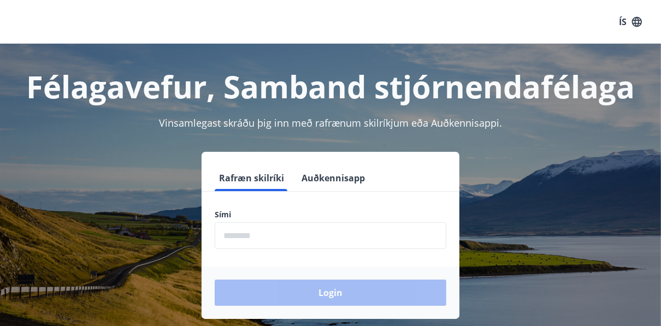
click at [395, 235] on input "phone" at bounding box center [331, 235] width 232 height 27
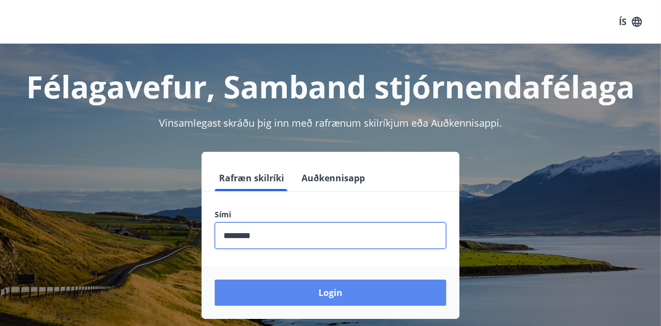
type input "********"
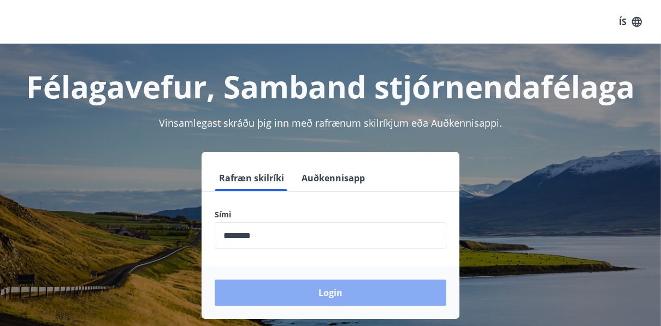
click at [373, 288] on button "Login" at bounding box center [331, 293] width 232 height 26
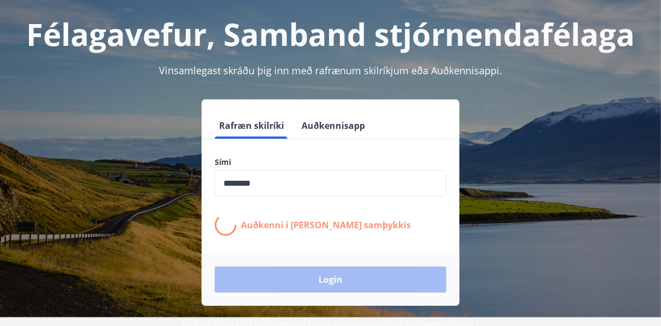
scroll to position [70, 0]
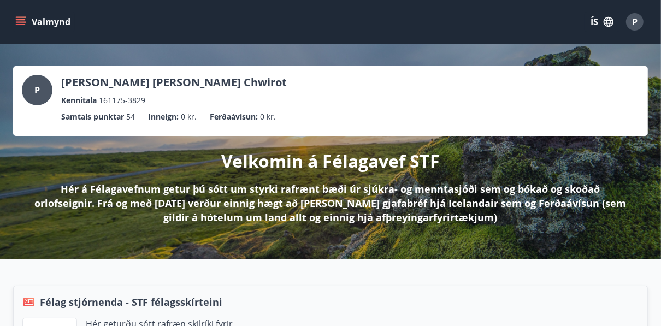
click at [20, 25] on icon "menu" at bounding box center [20, 21] width 11 height 11
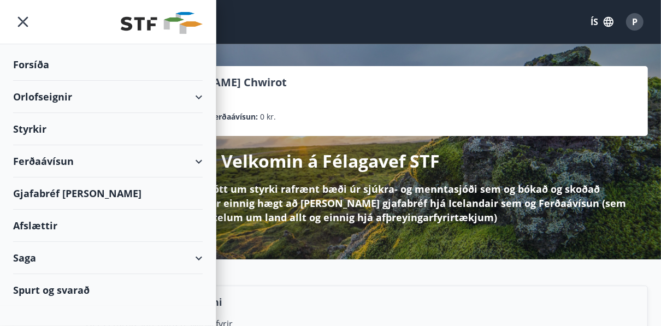
click at [91, 97] on div "Orlofseignir" at bounding box center [108, 97] width 190 height 32
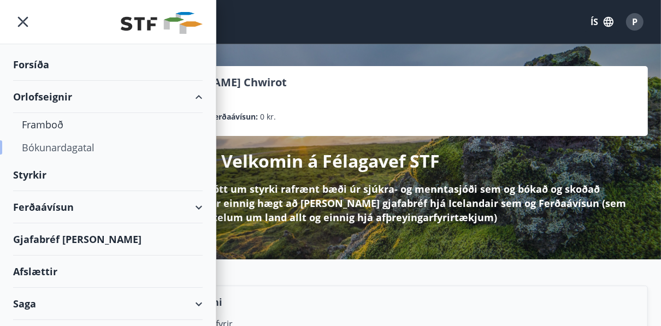
click at [74, 148] on div "Bókunardagatal" at bounding box center [108, 147] width 172 height 23
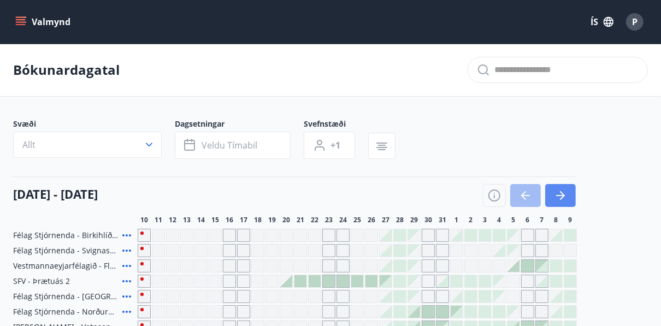
click at [569, 186] on button "button" at bounding box center [561, 195] width 31 height 23
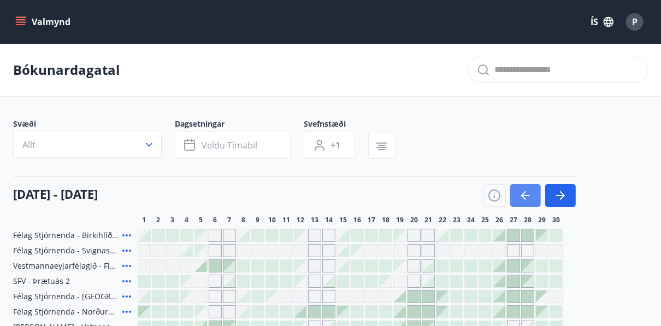
click at [525, 197] on icon "button" at bounding box center [525, 195] width 13 height 13
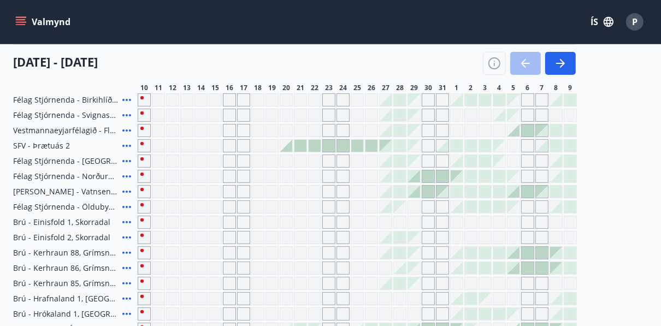
scroll to position [124, 0]
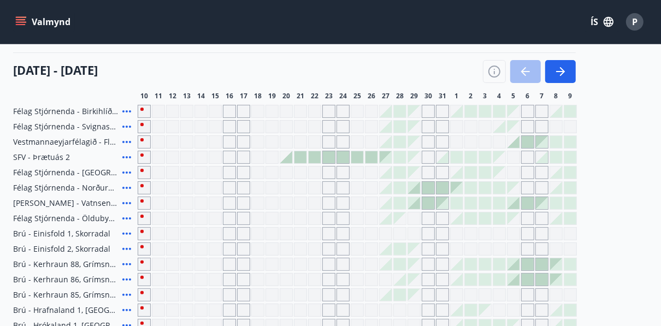
click at [14, 17] on button "Valmynd" at bounding box center [44, 22] width 62 height 20
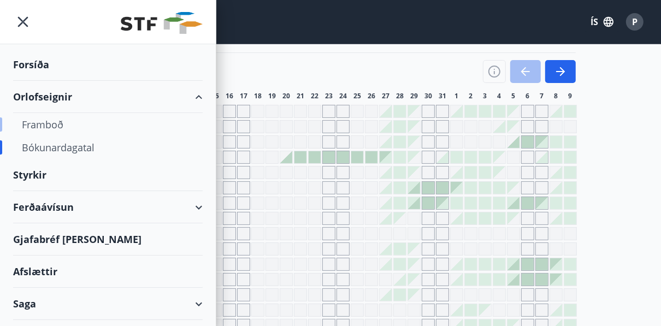
click at [44, 126] on div "Framboð" at bounding box center [108, 124] width 172 height 23
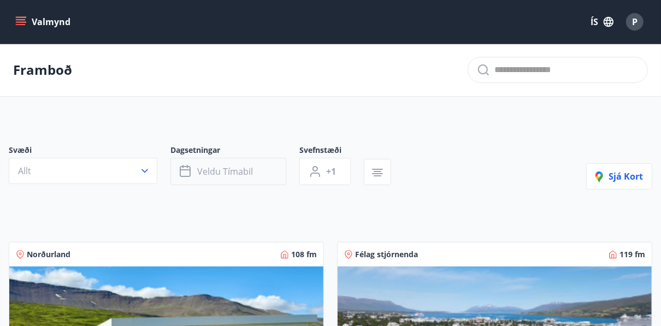
click at [214, 179] on button "Veldu tímabil" at bounding box center [229, 171] width 116 height 27
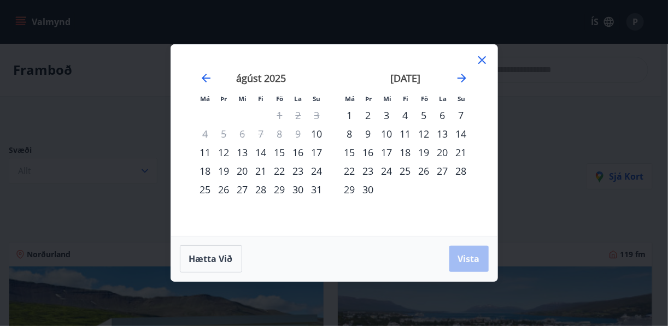
click at [350, 116] on div "1" at bounding box center [350, 115] width 19 height 19
click at [403, 117] on div "4" at bounding box center [405, 115] width 19 height 19
click at [464, 252] on button "Vista" at bounding box center [468, 259] width 39 height 26
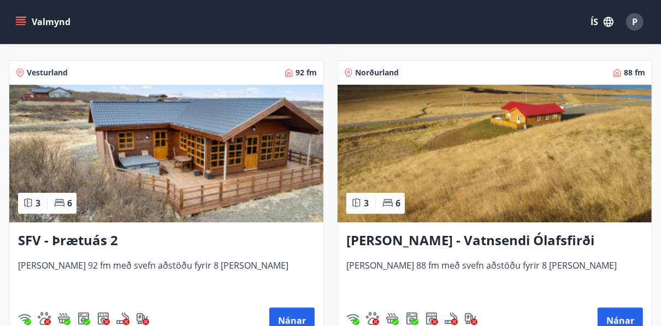
scroll to position [1964, 0]
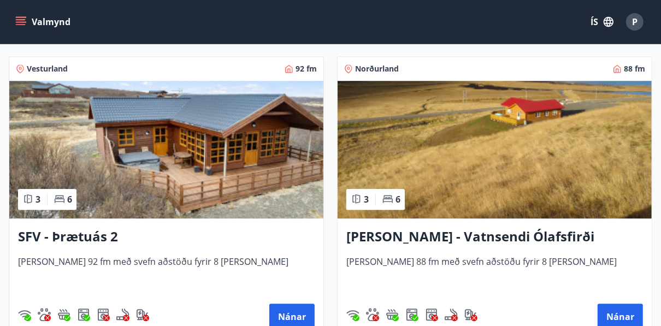
click at [284, 155] on img at bounding box center [166, 150] width 314 height 138
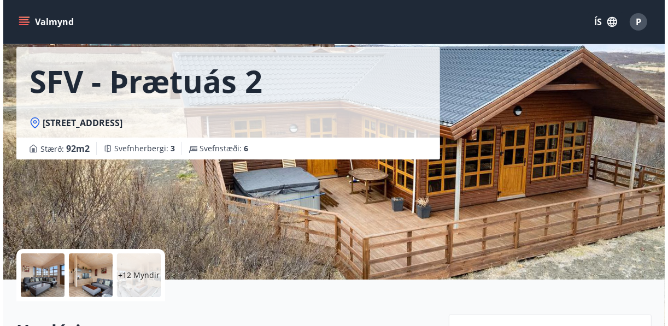
scroll to position [53, 0]
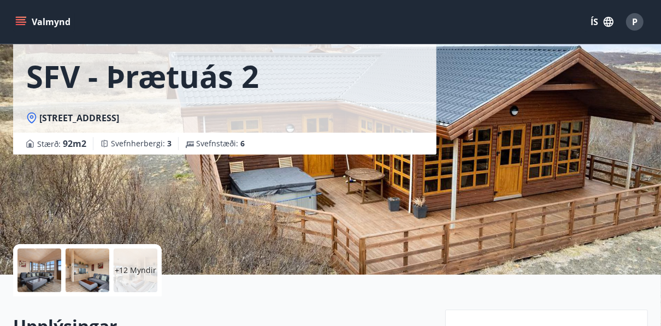
click at [50, 277] on div at bounding box center [39, 271] width 44 height 44
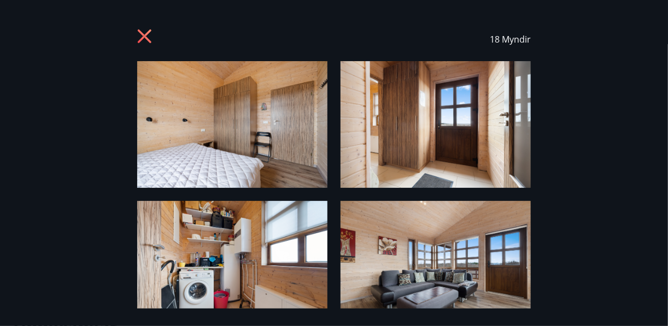
click at [448, 286] on img at bounding box center [436, 264] width 190 height 127
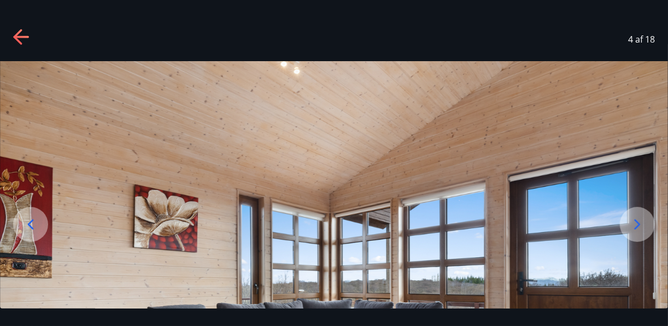
drag, startPoint x: 534, startPoint y: 241, endPoint x: 538, endPoint y: 144, distance: 96.9
click at [538, 144] on img at bounding box center [334, 284] width 668 height 446
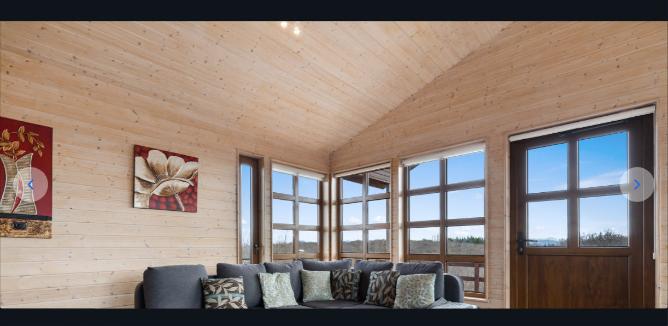
scroll to position [0, 0]
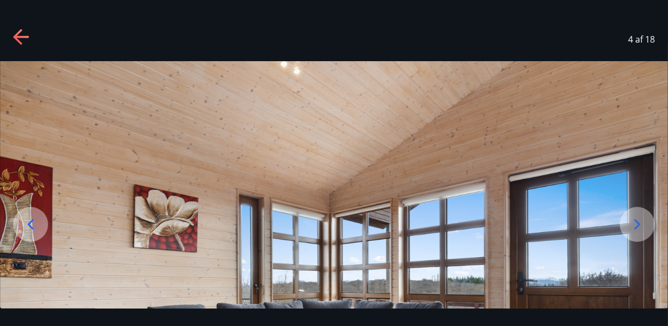
click at [638, 217] on icon at bounding box center [637, 224] width 17 height 17
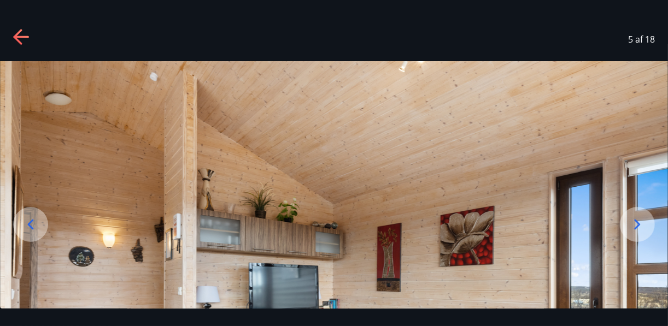
click at [431, 217] on img at bounding box center [334, 284] width 668 height 446
click at [640, 213] on div at bounding box center [637, 224] width 35 height 35
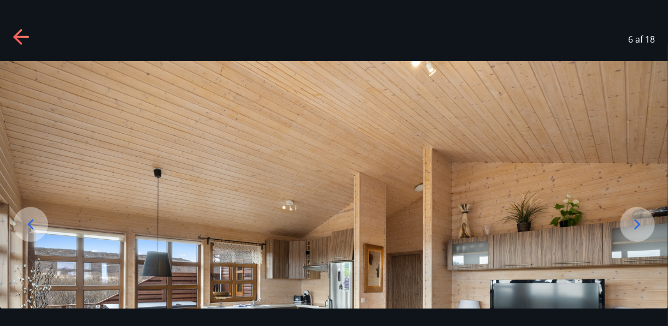
click at [503, 215] on img at bounding box center [334, 284] width 668 height 446
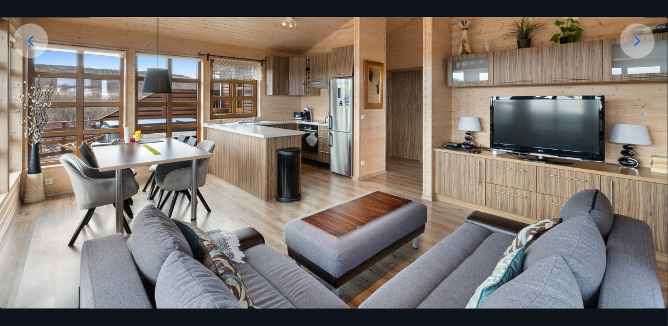
scroll to position [197, 0]
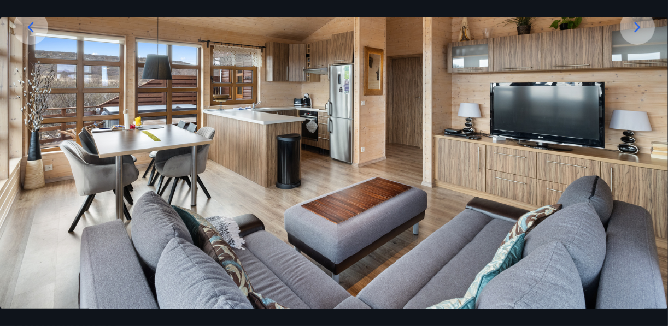
click at [632, 25] on icon at bounding box center [637, 27] width 17 height 17
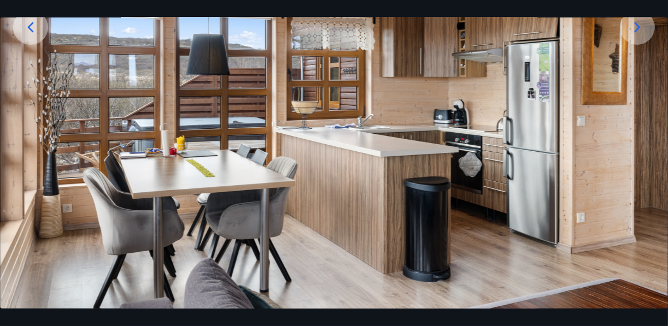
click at [632, 25] on icon at bounding box center [637, 27] width 17 height 17
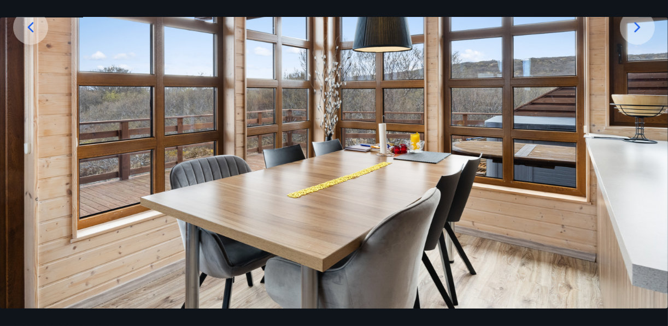
click at [632, 25] on icon at bounding box center [637, 27] width 17 height 17
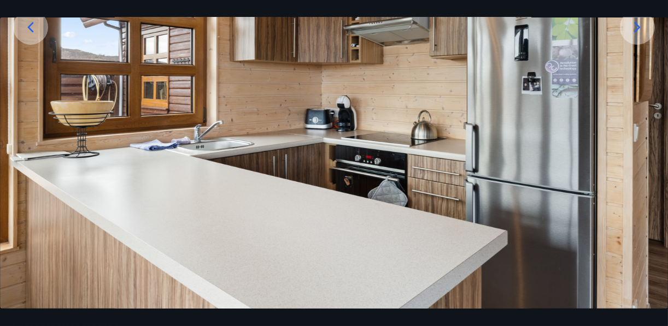
click at [632, 25] on icon at bounding box center [637, 27] width 17 height 17
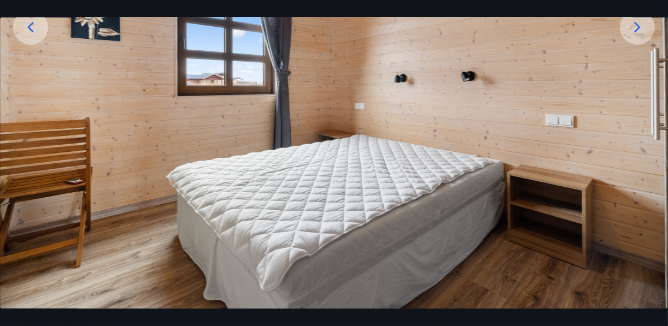
click at [632, 25] on icon at bounding box center [637, 27] width 17 height 17
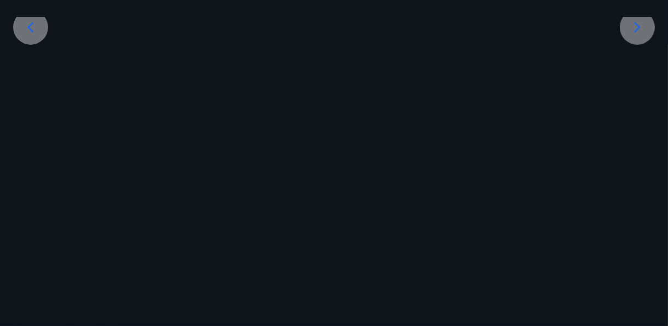
click at [632, 25] on icon at bounding box center [637, 27] width 17 height 17
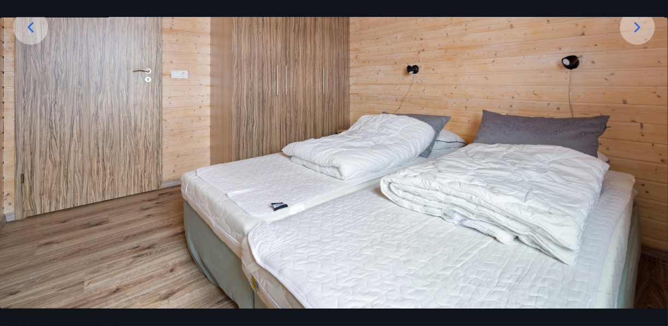
click at [632, 25] on icon at bounding box center [637, 27] width 17 height 17
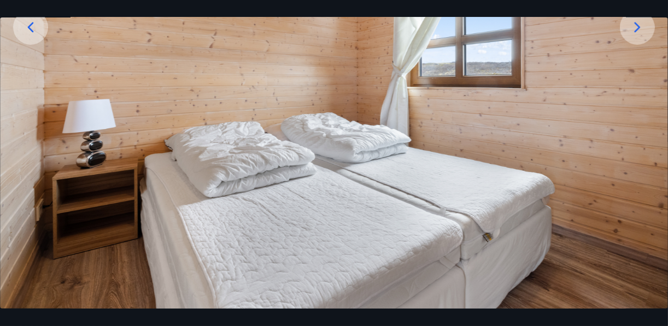
click at [632, 25] on icon at bounding box center [637, 27] width 17 height 17
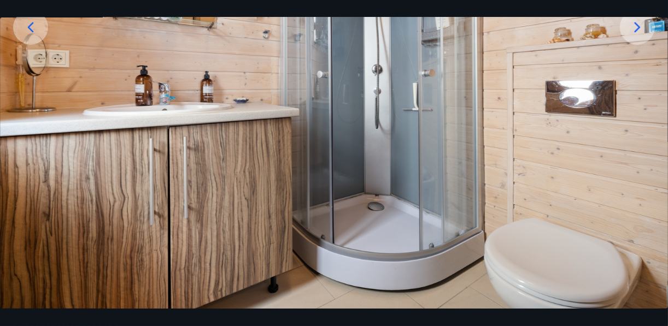
click at [632, 25] on icon at bounding box center [637, 27] width 17 height 17
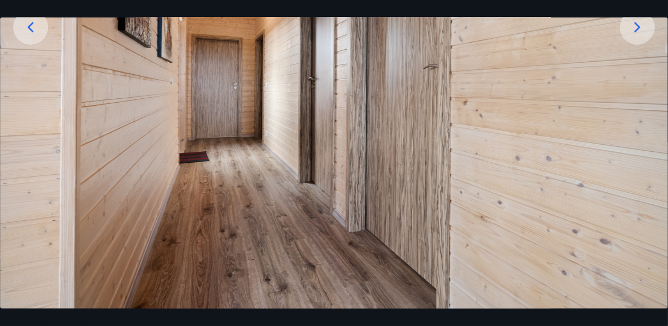
click at [632, 25] on icon at bounding box center [637, 27] width 17 height 17
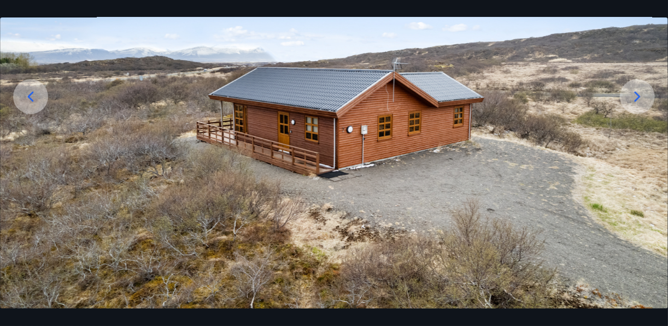
scroll to position [127, 0]
click at [632, 25] on img at bounding box center [334, 122] width 668 height 376
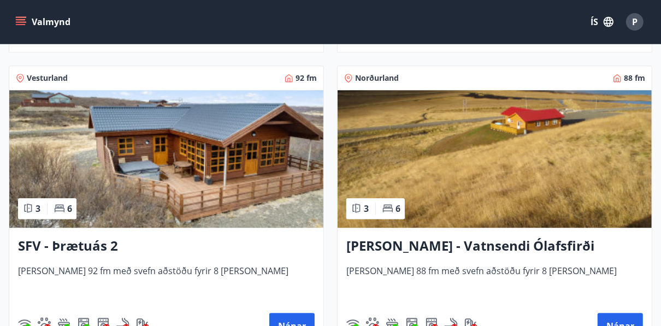
scroll to position [1992, 0]
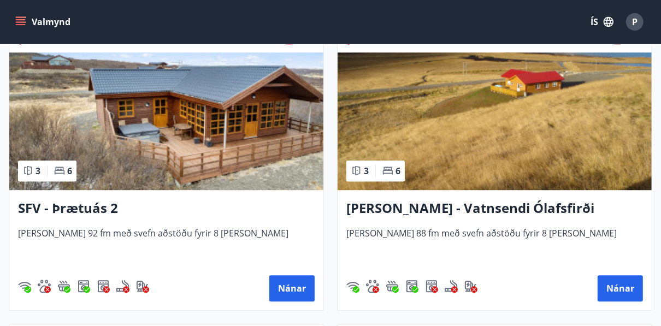
click at [260, 75] on img at bounding box center [166, 121] width 314 height 138
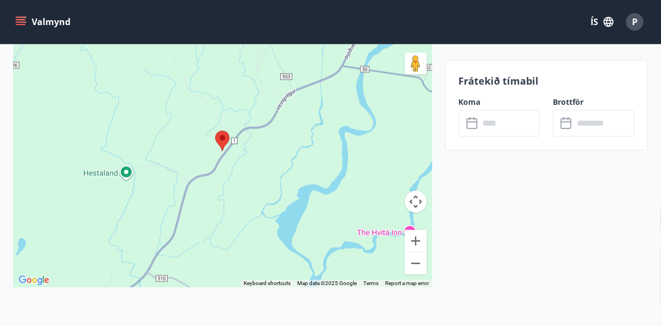
scroll to position [1743, 0]
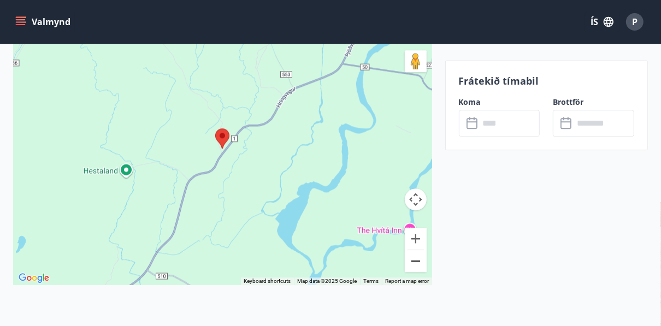
click at [417, 262] on button "Zoom out" at bounding box center [416, 261] width 22 height 22
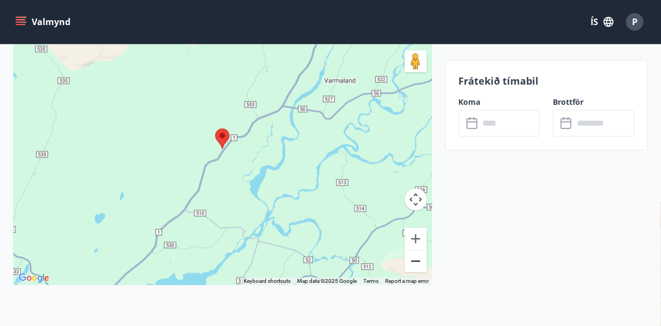
click at [417, 262] on button "Zoom out" at bounding box center [416, 261] width 22 height 22
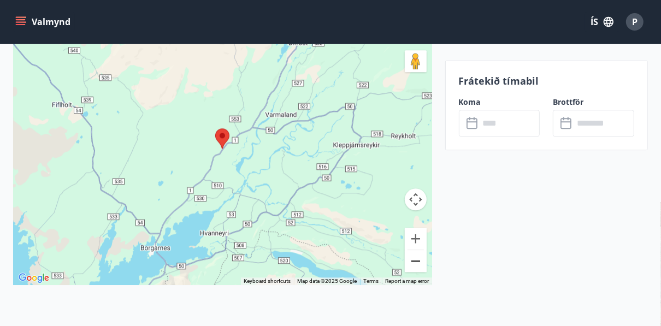
click at [417, 262] on button "Zoom out" at bounding box center [416, 261] width 22 height 22
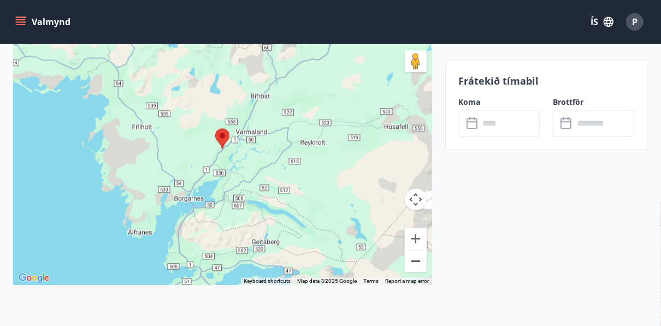
click at [423, 259] on button "Zoom out" at bounding box center [416, 261] width 22 height 22
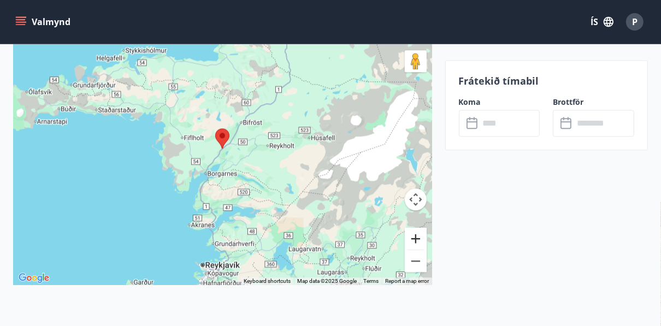
click at [414, 239] on button "Zoom in" at bounding box center [416, 239] width 22 height 22
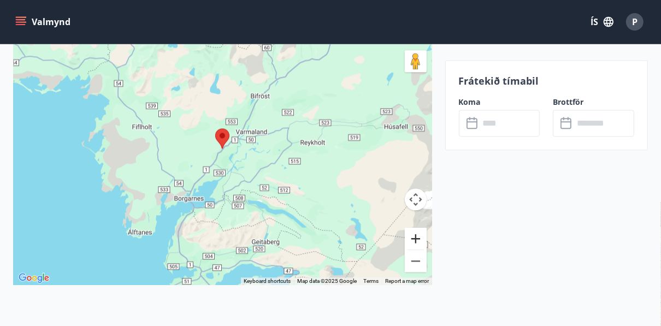
click at [414, 239] on button "Zoom in" at bounding box center [416, 239] width 22 height 22
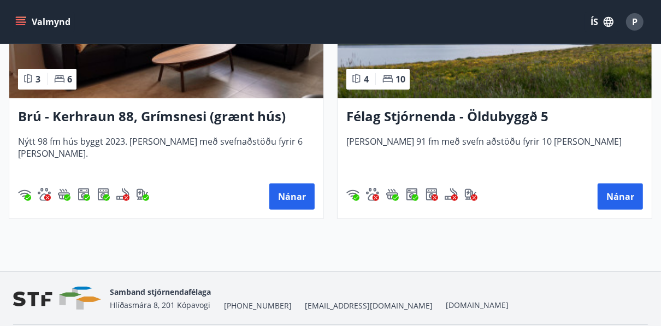
scroll to position [3009, 0]
